Goal: Information Seeking & Learning: Learn about a topic

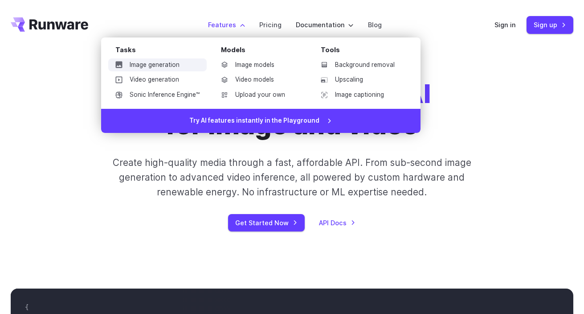
click at [164, 68] on link "Image generation" at bounding box center [157, 64] width 98 height 13
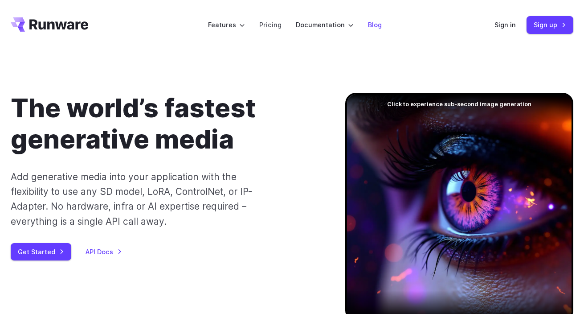
click at [378, 26] on link "Blog" at bounding box center [375, 25] width 14 height 10
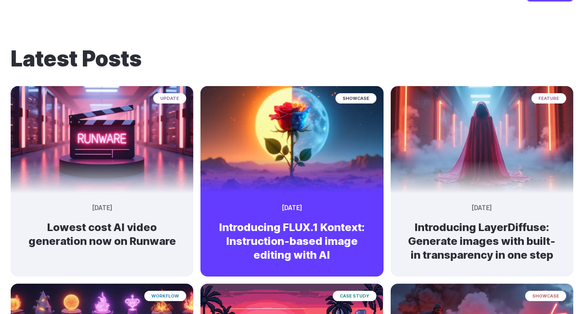
scroll to position [38, 0]
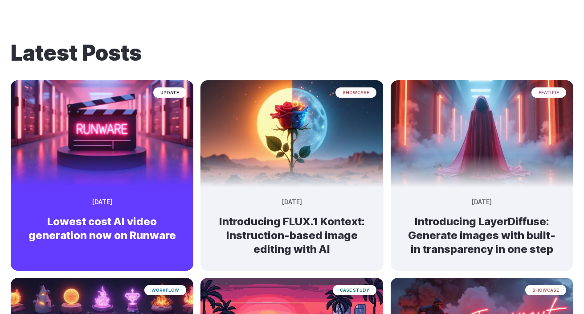
click at [100, 150] on img at bounding box center [102, 129] width 192 height 112
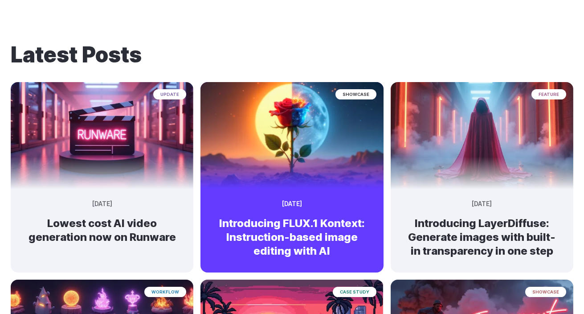
scroll to position [0, 0]
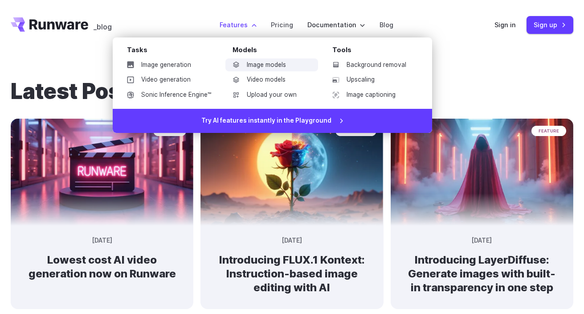
click at [278, 64] on link "Image models" at bounding box center [271, 64] width 93 height 13
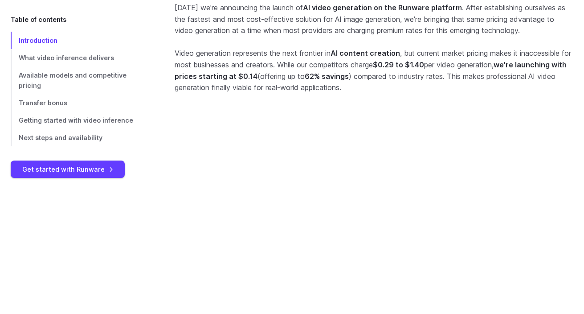
scroll to position [321, 0]
